Goal: Task Accomplishment & Management: Use online tool/utility

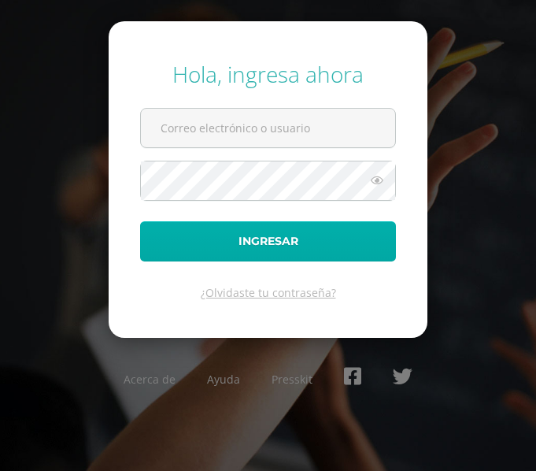
type input "[EMAIL_ADDRESS][DOMAIN_NAME]"
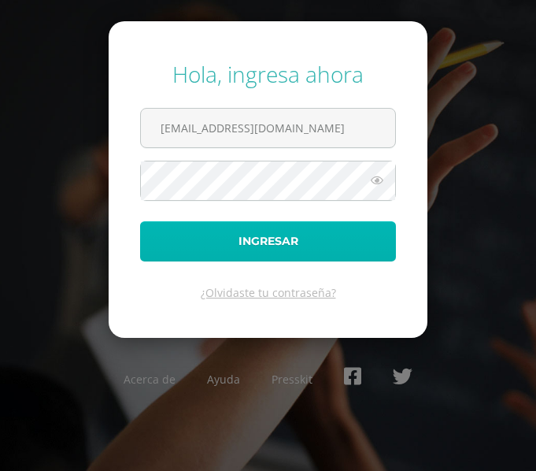
click at [259, 261] on button "Ingresar" at bounding box center [268, 241] width 256 height 40
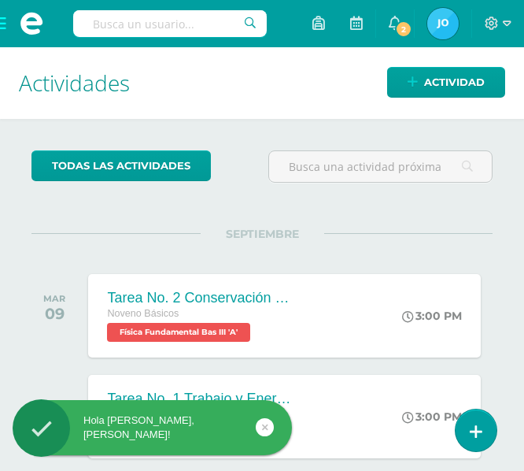
click at [6, 24] on span at bounding box center [31, 23] width 63 height 47
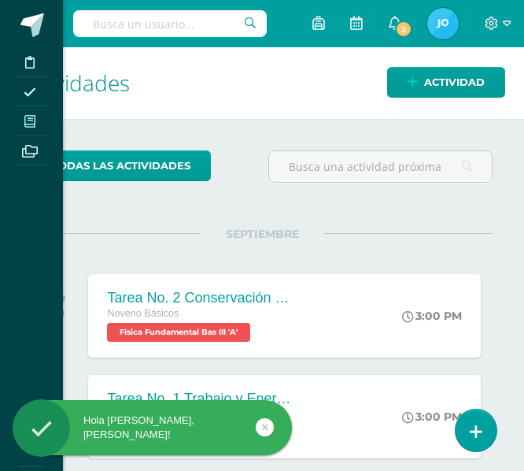
click at [20, 128] on span at bounding box center [30, 120] width 35 height 21
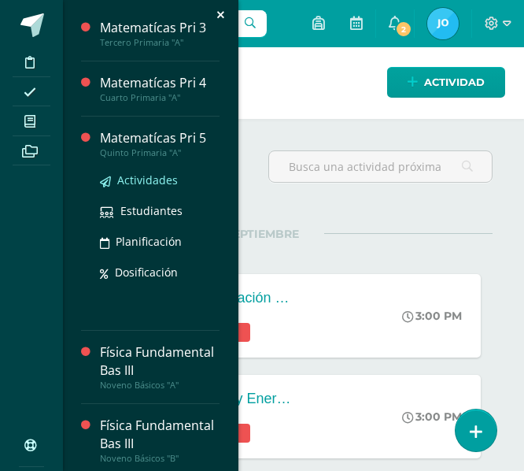
click at [148, 187] on span "Actividades" at bounding box center [147, 179] width 61 height 15
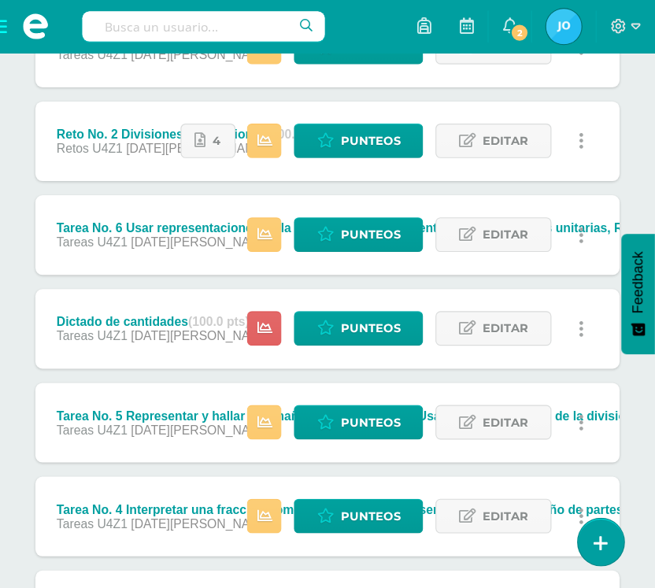
scroll to position [757, 0]
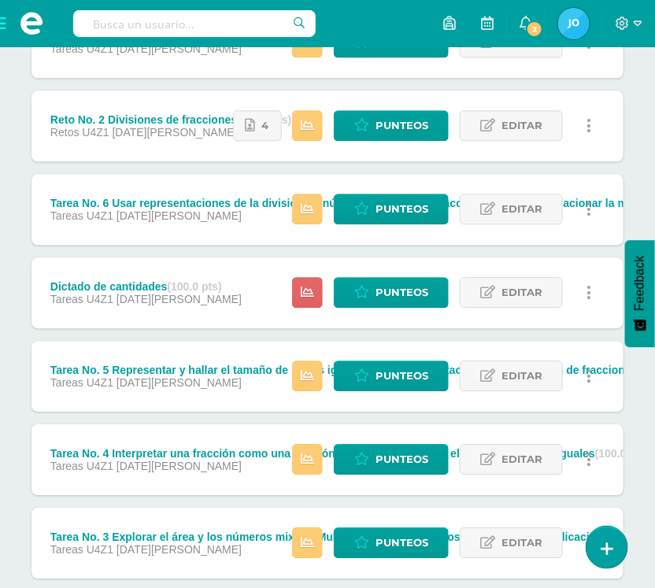
drag, startPoint x: 464, startPoint y: 7, endPoint x: 2, endPoint y: 182, distance: 493.9
click at [2, 182] on div "Unidad 4 Unidad 1 Unidad 2 Unidad 3 Unidad 4 Resumen de unidad Descargar como H…" at bounding box center [327, 179] width 655 height 1509
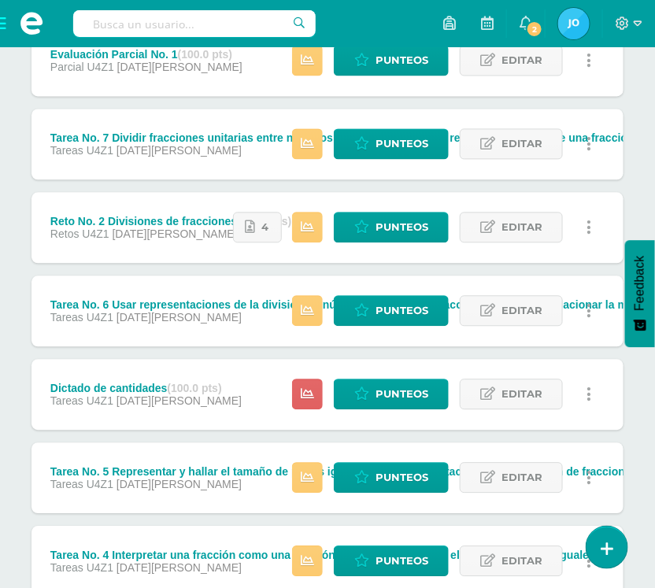
scroll to position [601, 0]
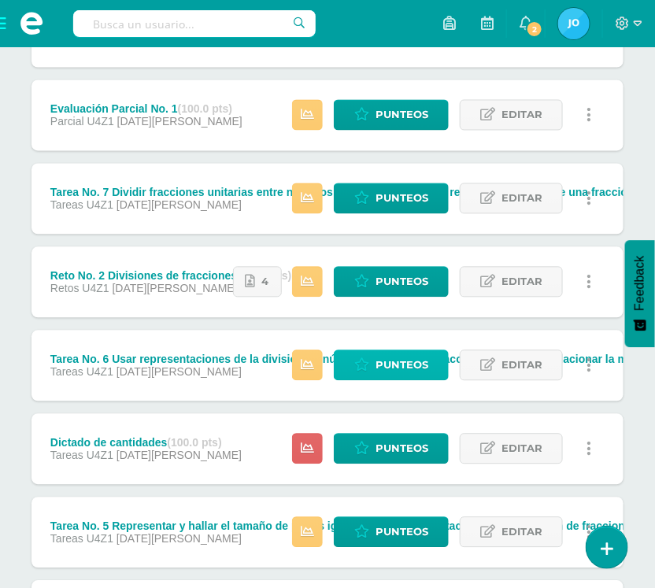
click at [423, 360] on span "Punteos" at bounding box center [401, 365] width 53 height 29
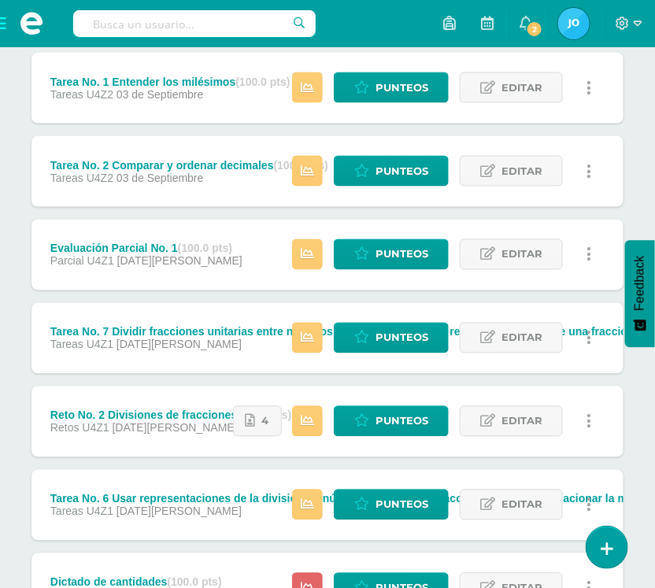
scroll to position [464, 0]
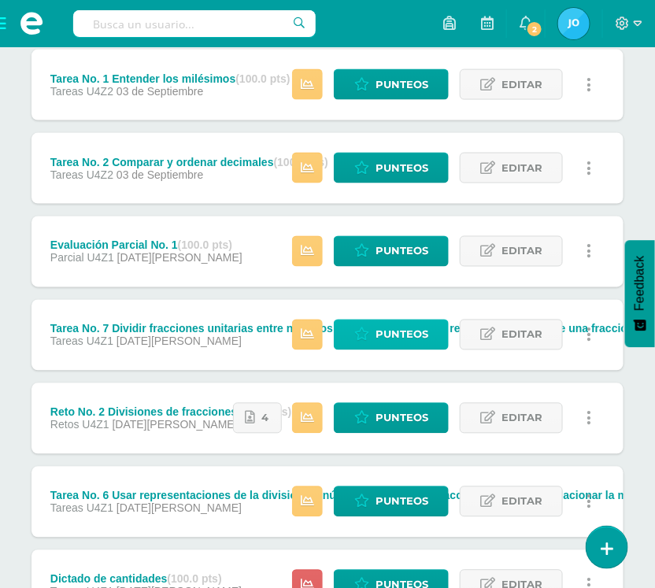
click at [412, 335] on span "Punteos" at bounding box center [401, 334] width 53 height 29
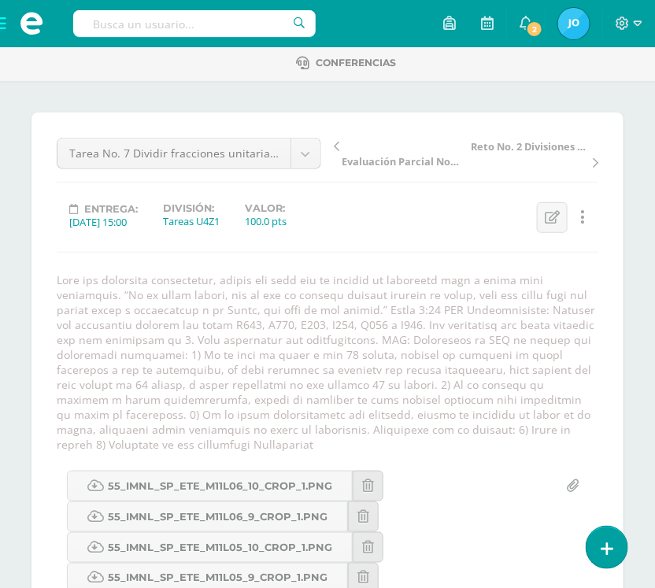
scroll to position [102, 0]
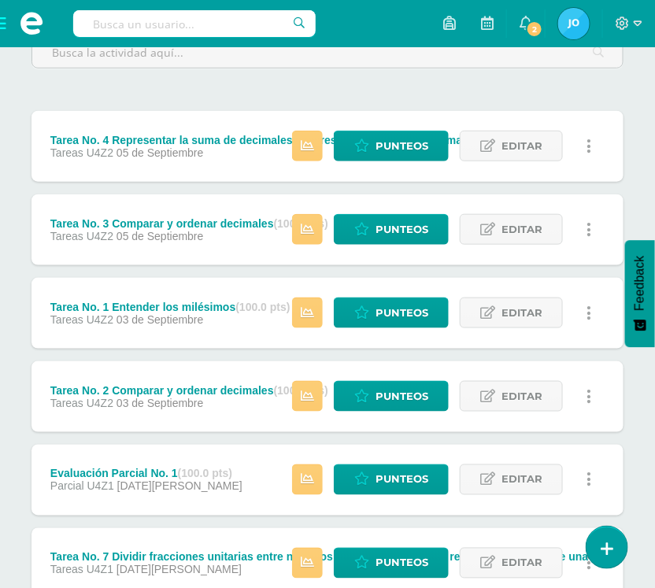
scroll to position [264, 0]
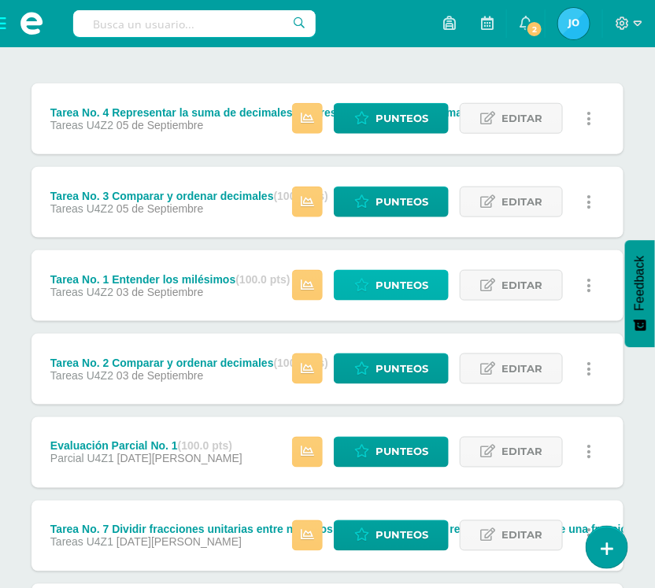
click at [395, 285] on span "Punteos" at bounding box center [401, 285] width 53 height 29
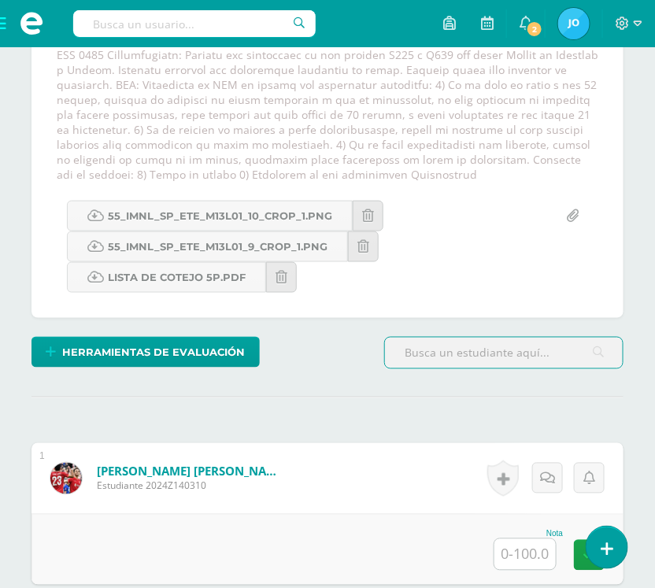
scroll to position [357, 0]
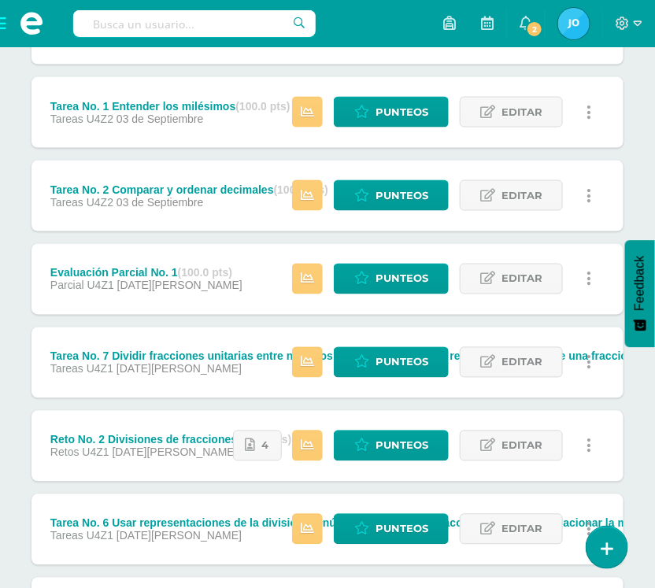
scroll to position [416, 0]
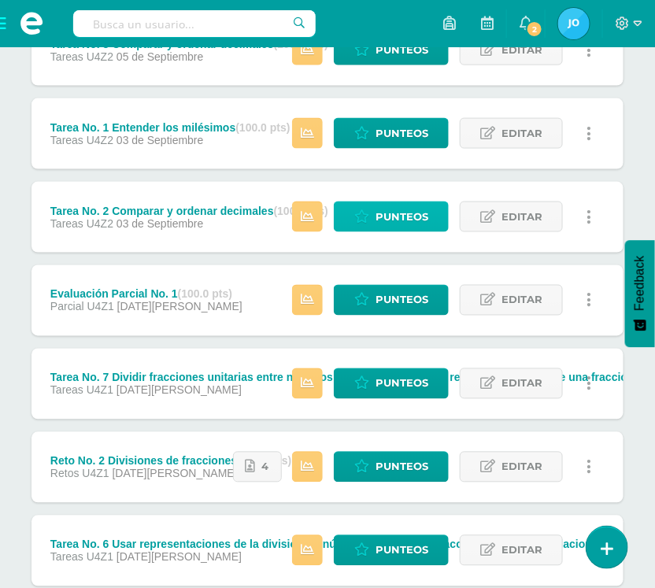
click at [412, 213] on span "Punteos" at bounding box center [401, 216] width 53 height 29
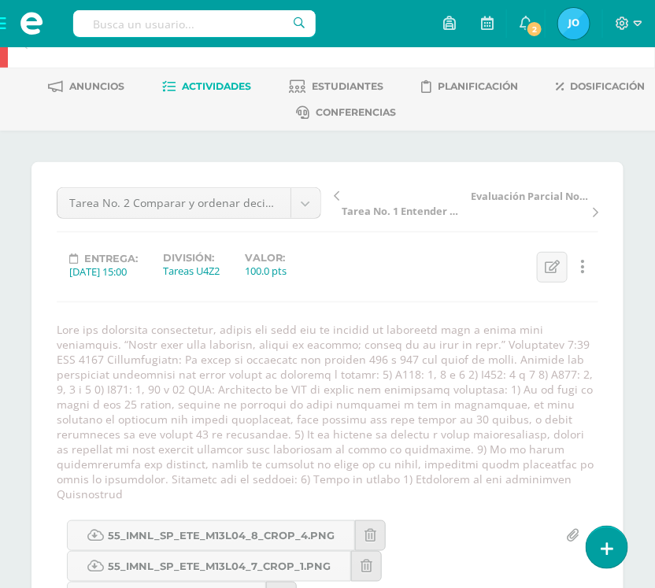
scroll to position [22, 0]
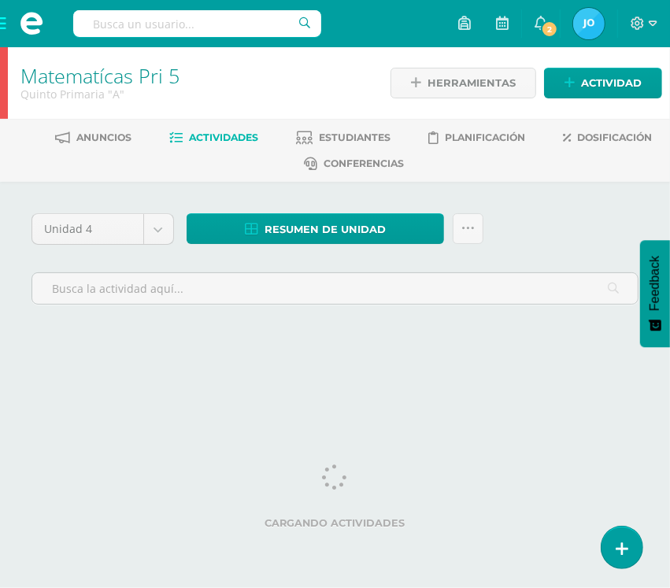
click at [571, 215] on div "Unidad 4 Unidad 1 Unidad 2 Unidad 3 Unidad 4 Resumen de unidad Descargar como H…" at bounding box center [334, 265] width 619 height 104
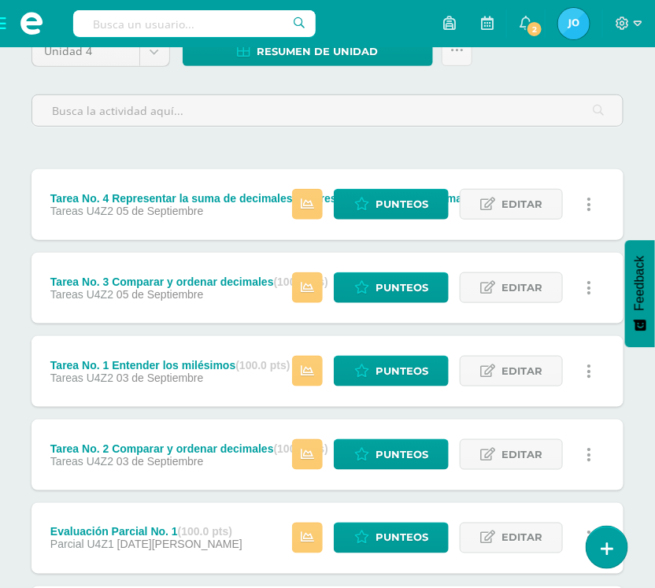
scroll to position [198, 0]
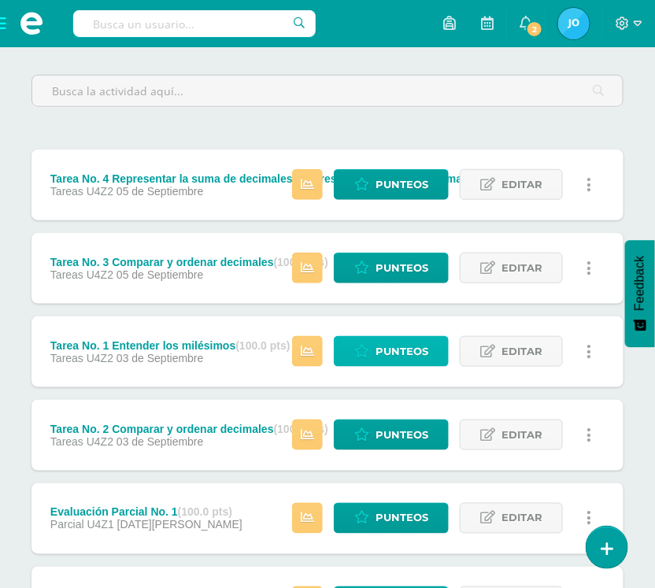
click at [382, 356] on span "Punteos" at bounding box center [401, 351] width 53 height 29
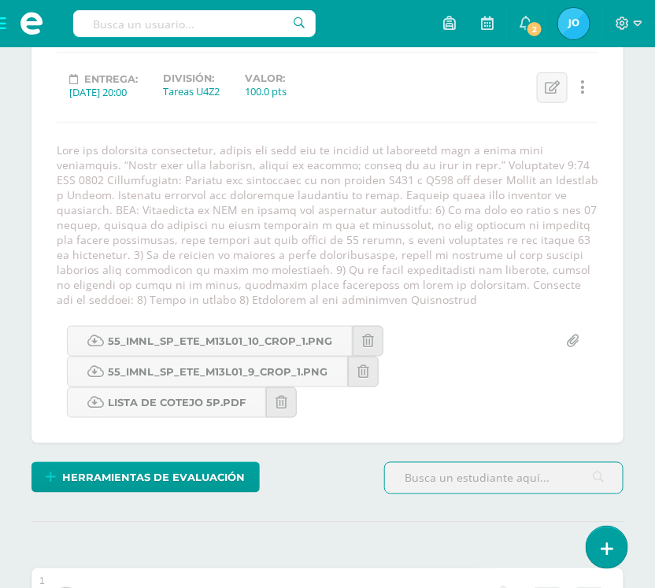
scroll to position [232, 0]
